Goal: Information Seeking & Learning: Learn about a topic

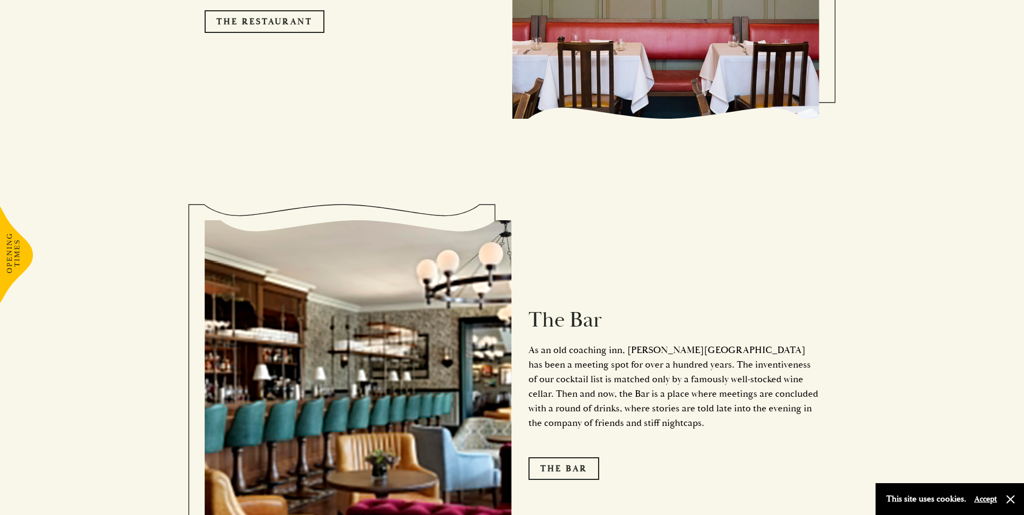
scroll to position [1450, 0]
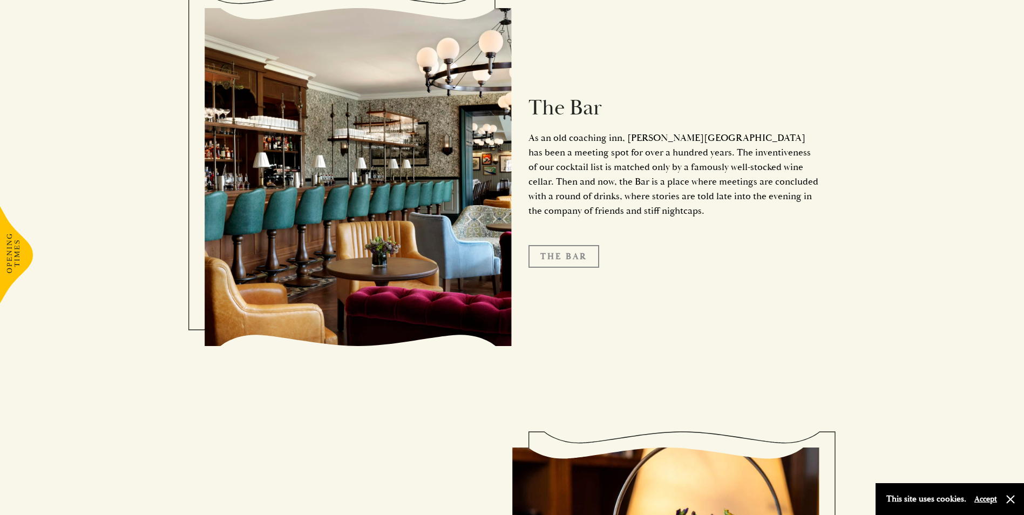
click at [558, 245] on link "The Bar" at bounding box center [563, 256] width 71 height 23
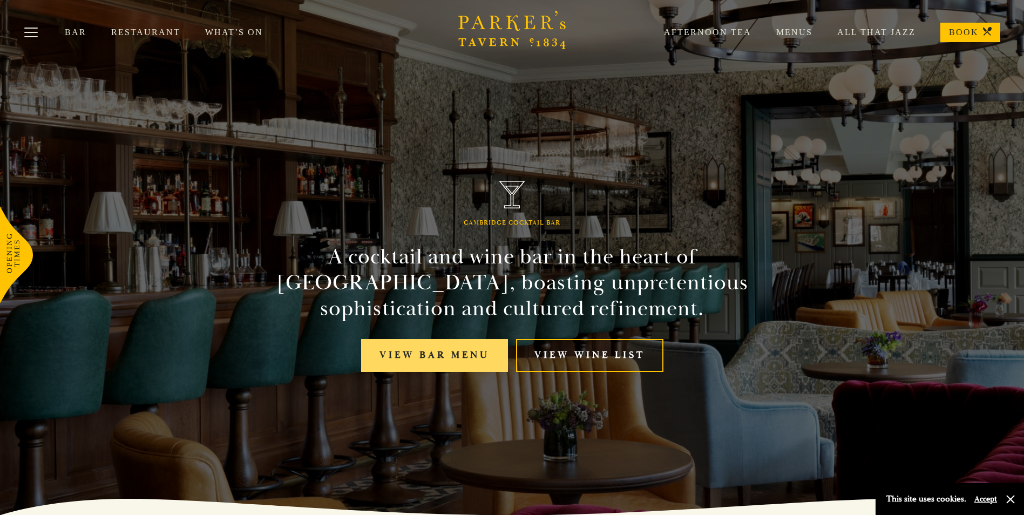
click at [451, 351] on link "View bar menu" at bounding box center [434, 355] width 147 height 33
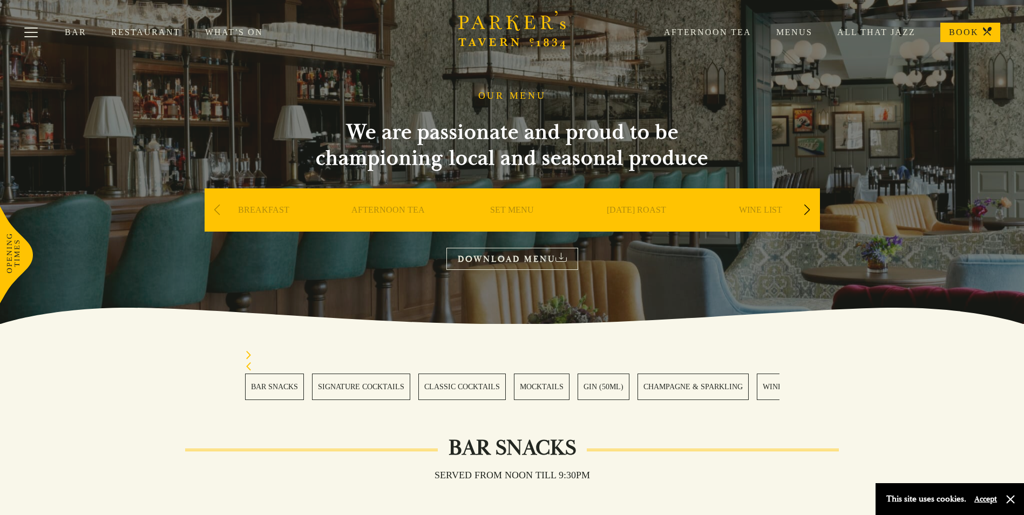
click at [155, 30] on link "Restaurant" at bounding box center [158, 32] width 94 height 11
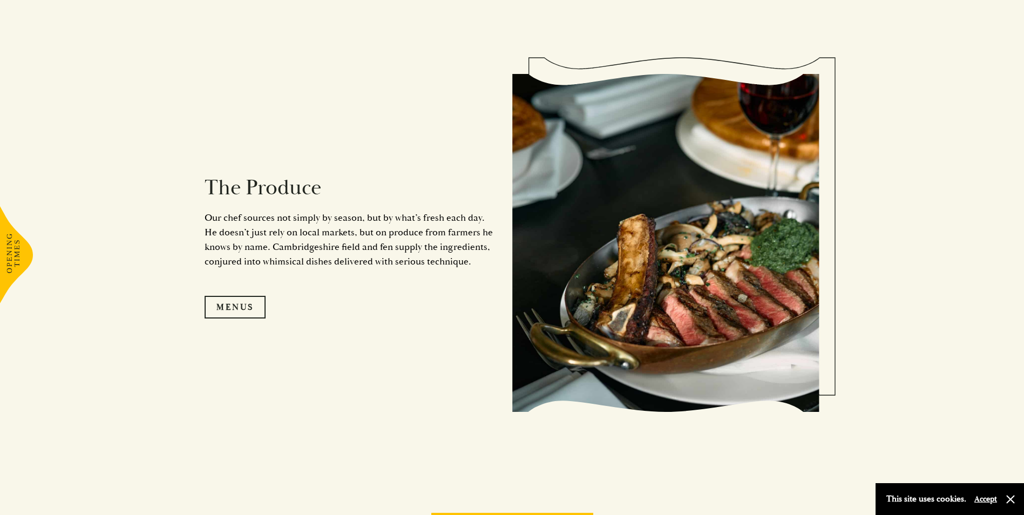
scroll to position [1079, 0]
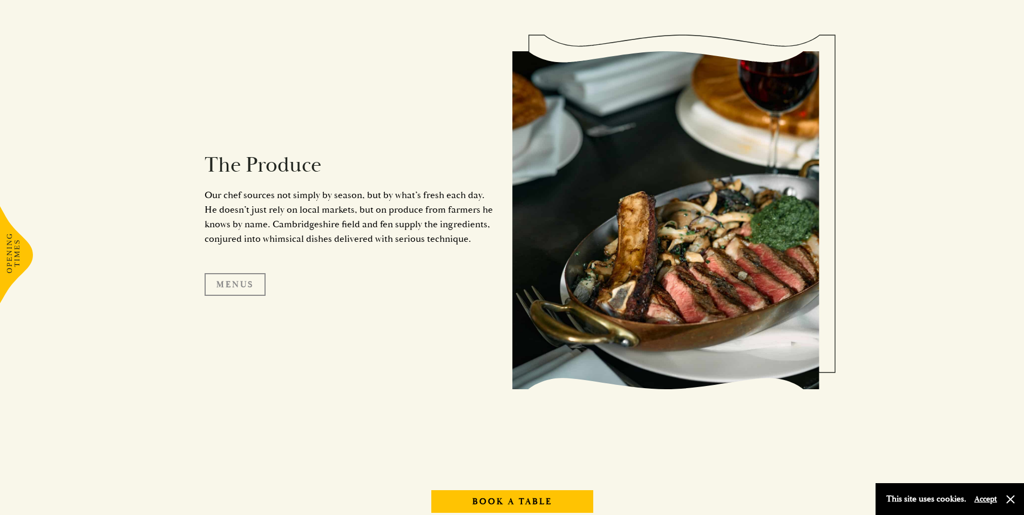
click at [241, 287] on link "Menus" at bounding box center [234, 284] width 61 height 23
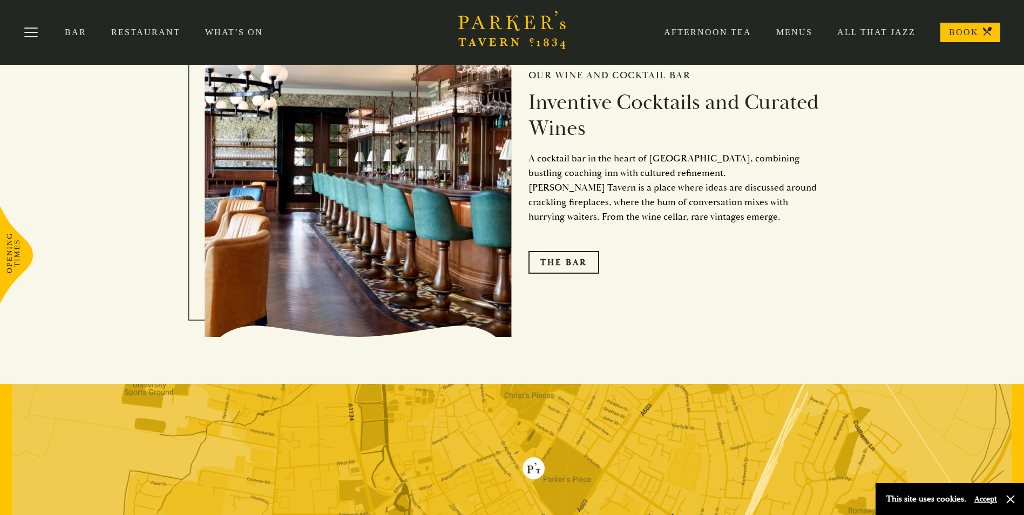
scroll to position [1673, 0]
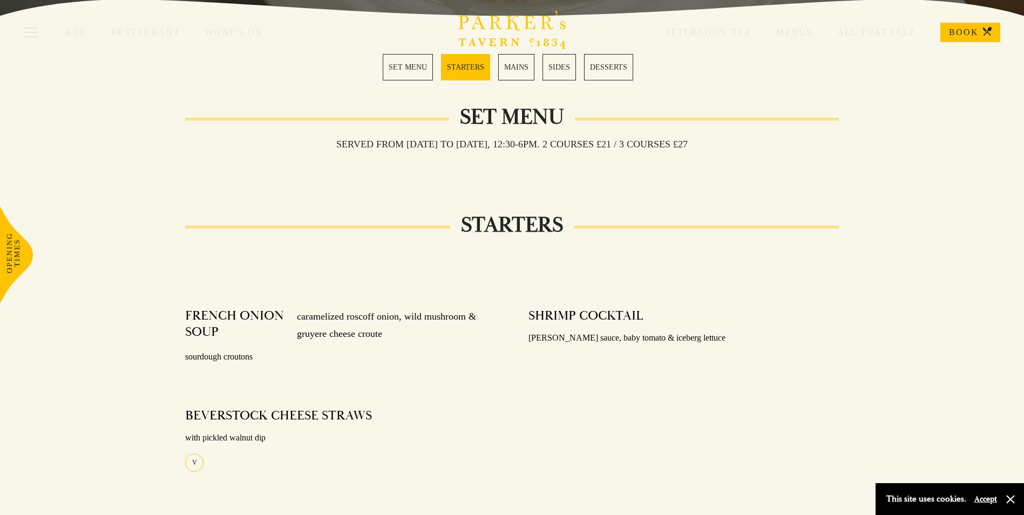
scroll to position [324, 0]
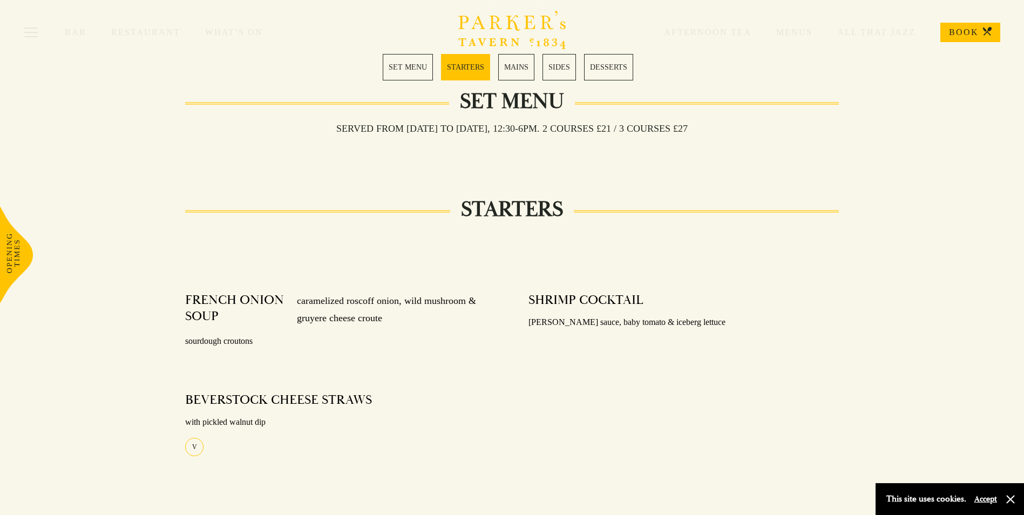
click at [519, 65] on link "MAINS" at bounding box center [516, 67] width 36 height 26
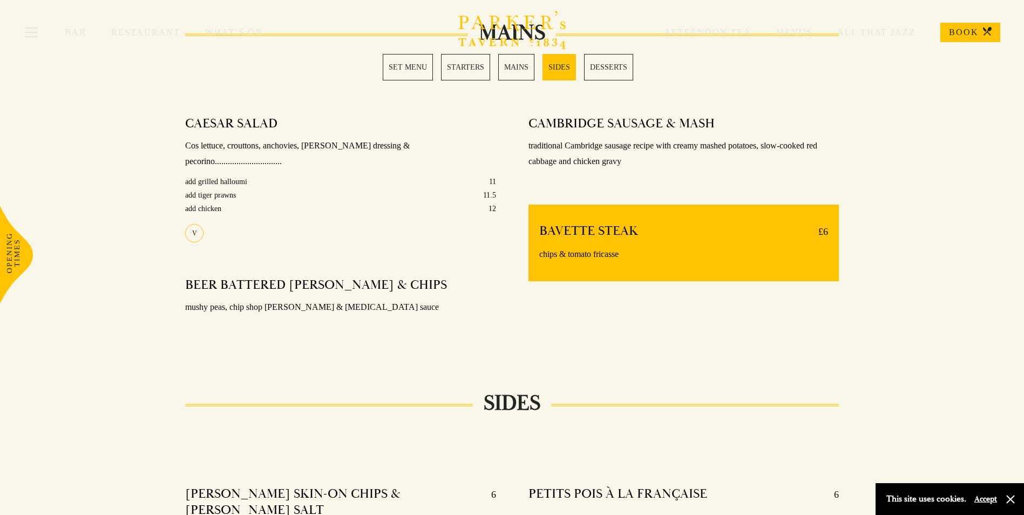
scroll to position [860, 0]
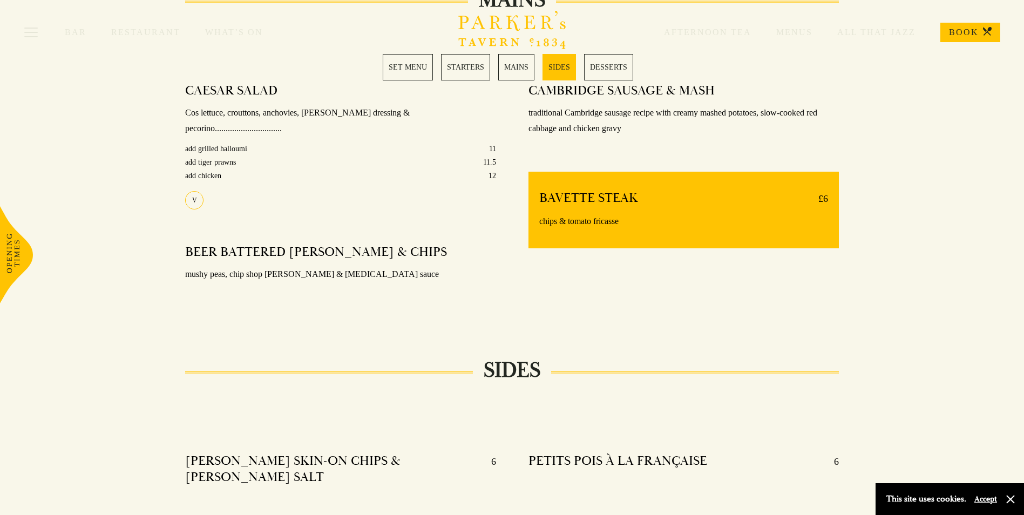
click at [453, 65] on link "STARTERS" at bounding box center [465, 67] width 49 height 26
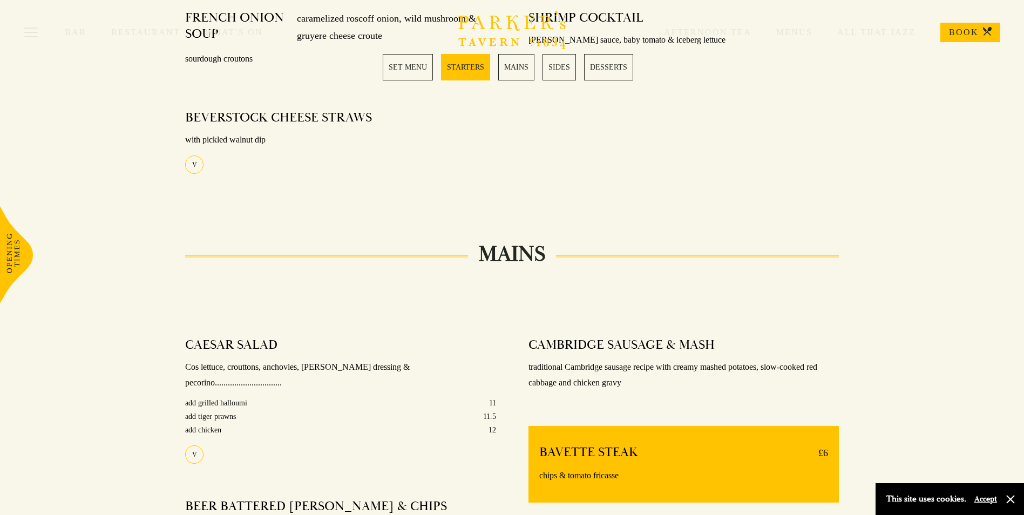
scroll to position [587, 0]
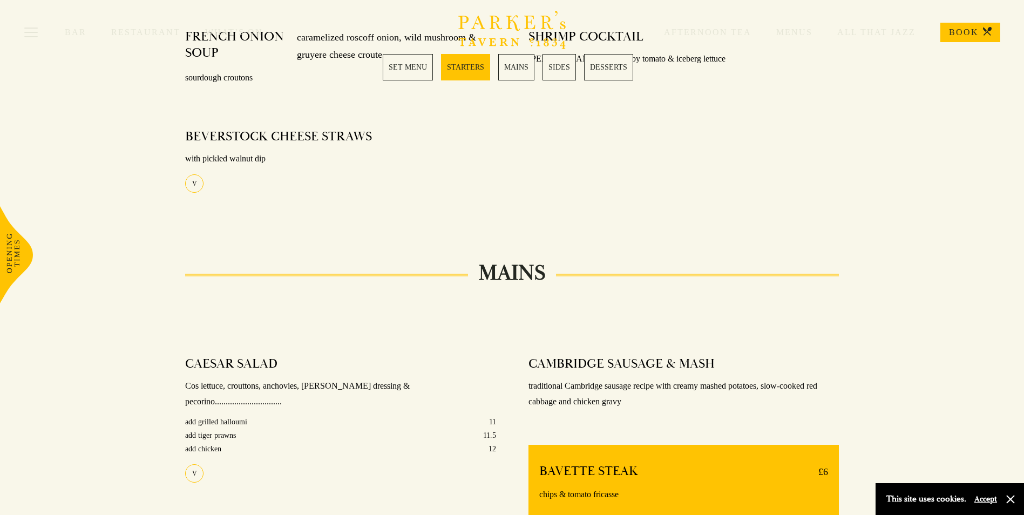
click at [509, 71] on link "MAINS" at bounding box center [516, 67] width 36 height 26
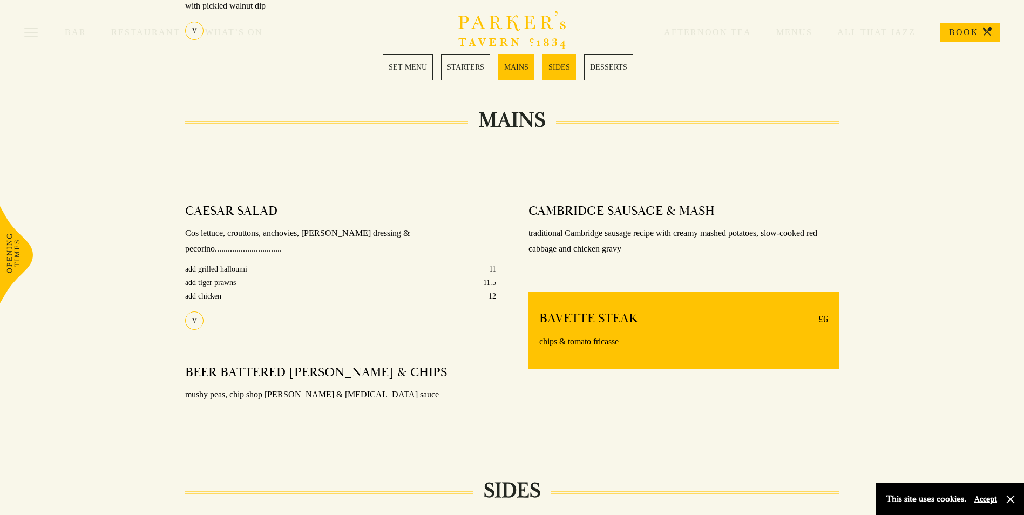
scroll to position [860, 0]
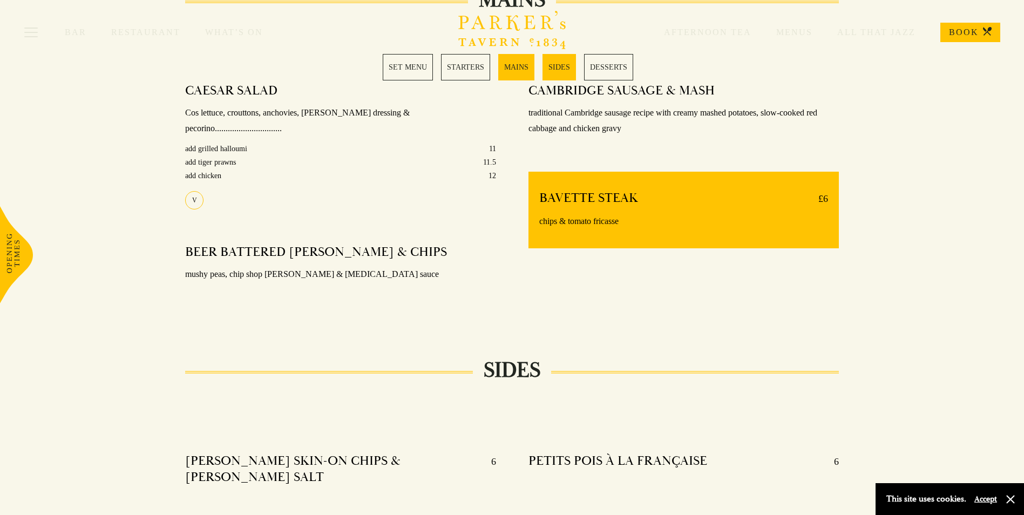
click at [560, 69] on link "SIDES" at bounding box center [558, 67] width 33 height 26
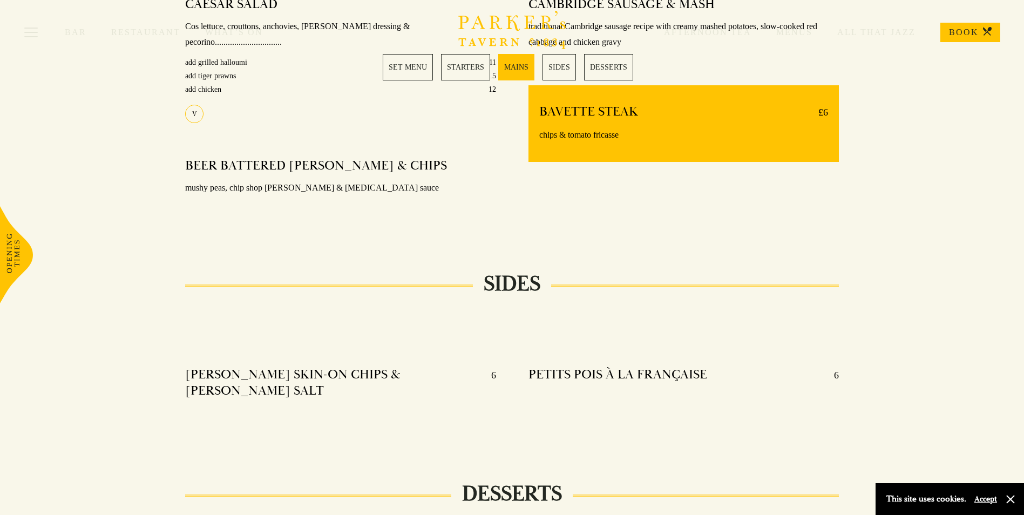
scroll to position [585, 0]
